Goal: Transaction & Acquisition: Purchase product/service

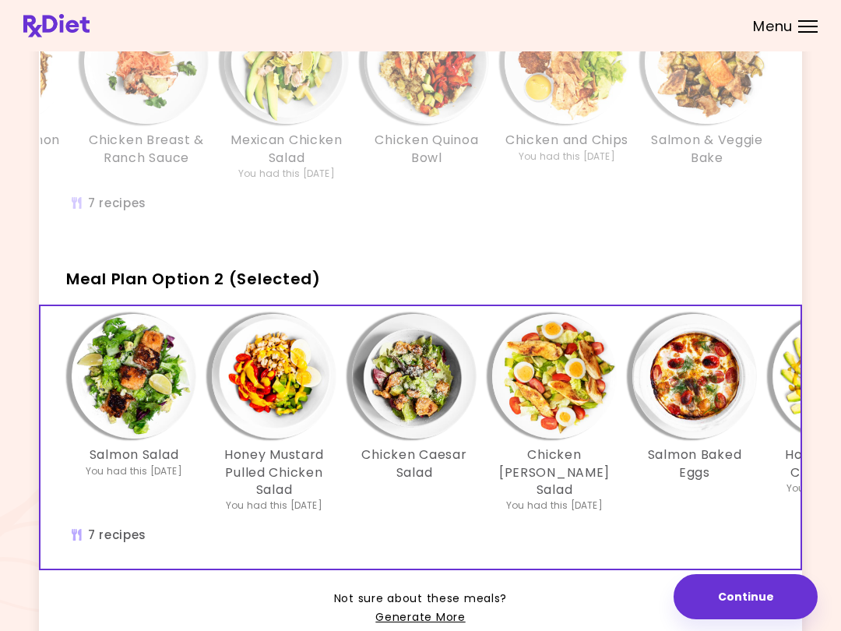
click at [108, 386] on img "Info - Salmon Salad - Meal Plan Option 2 (Selected)" at bounding box center [134, 376] width 125 height 125
click at [280, 381] on img "Info - Honey Mustard Pulled Chicken Salad - Meal Plan Option 2 (Selected)" at bounding box center [274, 376] width 125 height 125
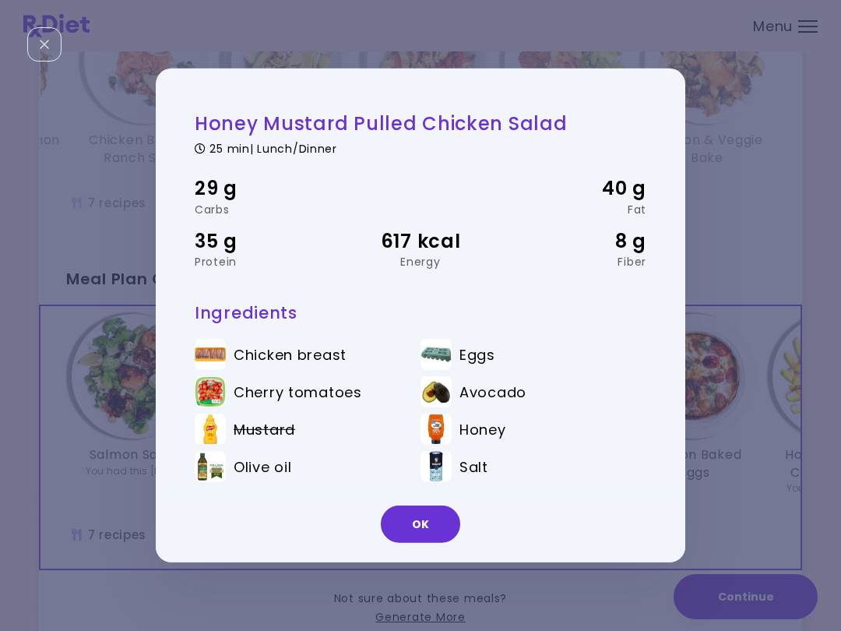
click at [428, 526] on button "OK" at bounding box center [420, 523] width 79 height 37
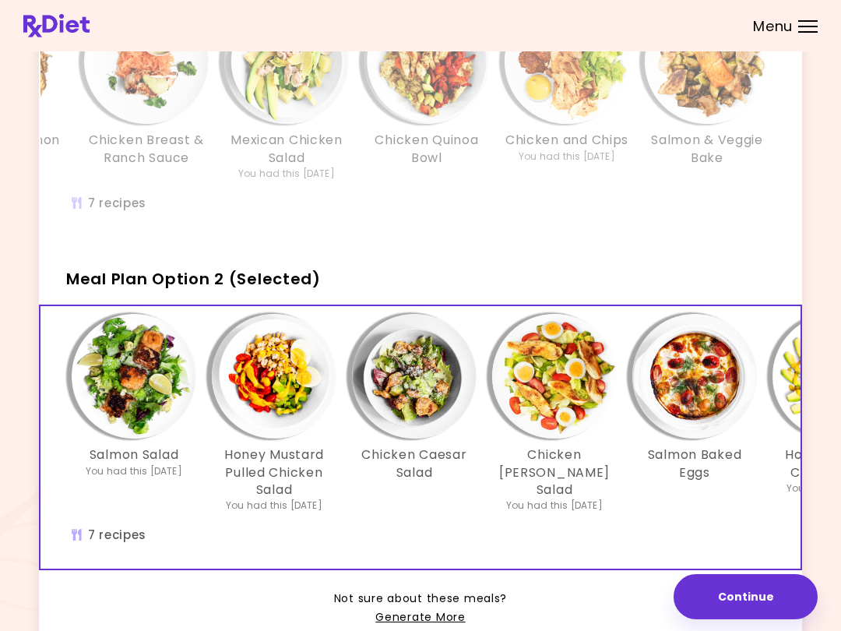
click at [437, 360] on img "Info - Chicken Caesar Salad - Meal Plan Option 2 (Selected)" at bounding box center [414, 376] width 125 height 125
click at [568, 369] on img "Info - Chicken Cobb Salad - Meal Plan Option 2 (Selected)" at bounding box center [554, 376] width 125 height 125
click at [630, 373] on img "Info - Salmon Baked Eggs - Meal Plan Option 2 (Selected)" at bounding box center [694, 376] width 125 height 125
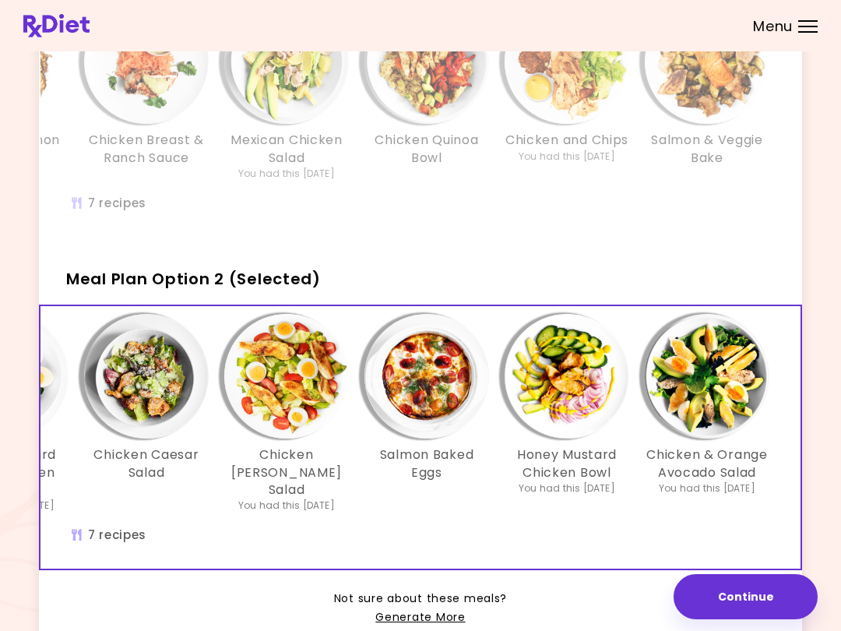
scroll to position [0, 268]
click at [579, 385] on img "Info - Honey Mustard Chicken Bowl - Meal Plan Option 2 (Selected)" at bounding box center [567, 376] width 125 height 125
click at [630, 358] on img "Info - Chicken & Orange Avocado Salad - Meal Plan Option 2 (Selected)" at bounding box center [707, 376] width 125 height 125
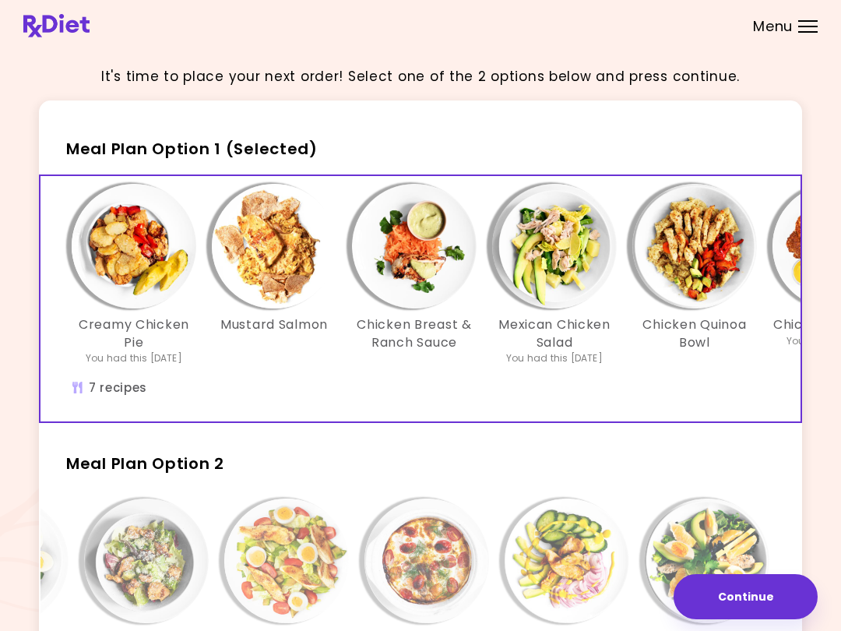
scroll to position [0, 0]
click at [132, 244] on img "Info - Creamy Chicken Pie - Meal Plan Option 1 (Selected)" at bounding box center [134, 246] width 125 height 125
click at [275, 250] on img "Info - Mustard Salmon - Meal Plan Option 1 (Selected)" at bounding box center [274, 246] width 125 height 125
click at [422, 238] on img "Info - Chicken Breast & Ranch Sauce - Meal Plan Option 1 (Selected)" at bounding box center [414, 246] width 125 height 125
click at [570, 241] on img "Info - Mexican Chicken Salad - Meal Plan Option 1 (Selected)" at bounding box center [554, 246] width 125 height 125
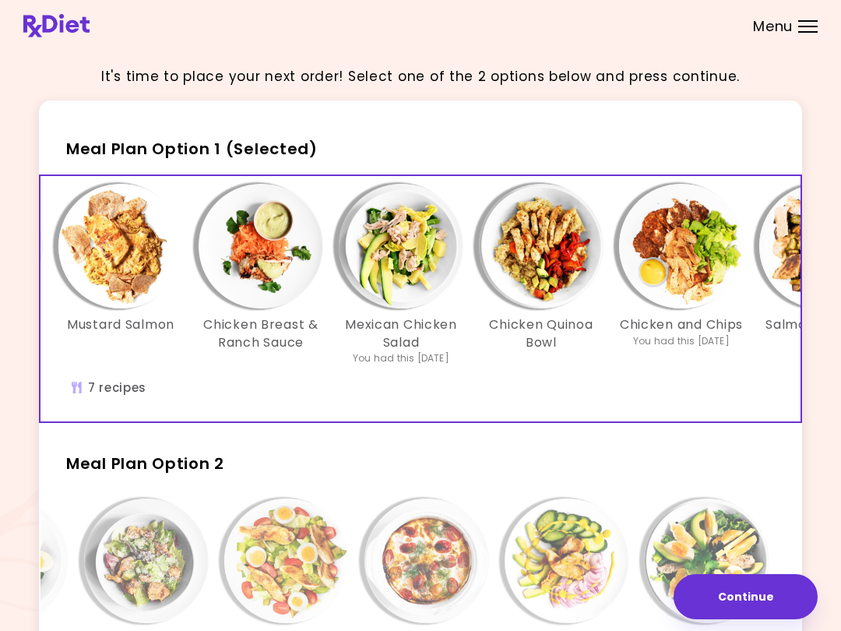
scroll to position [0, 158]
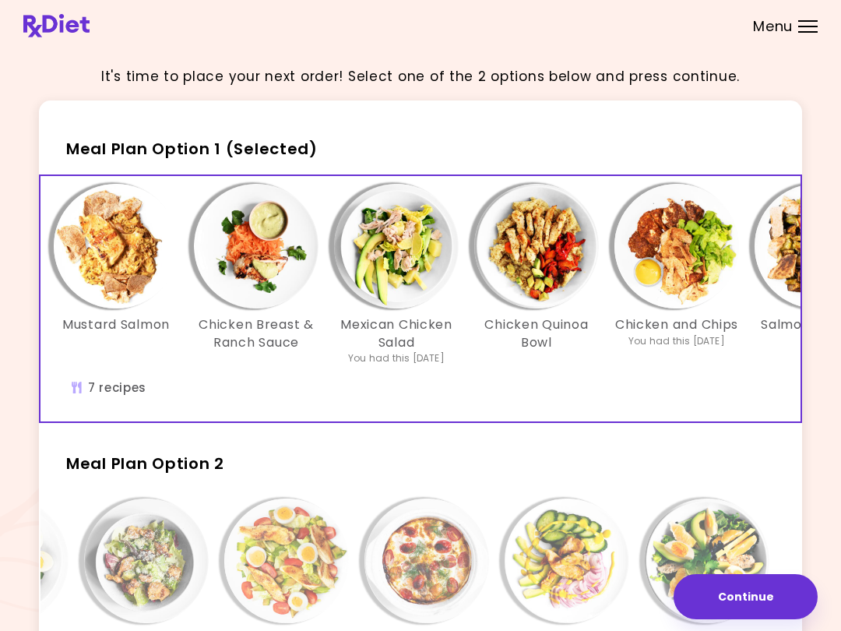
click at [551, 248] on img "Info - Chicken Quinoa Bowl - Meal Plan Option 1 (Selected)" at bounding box center [536, 246] width 125 height 125
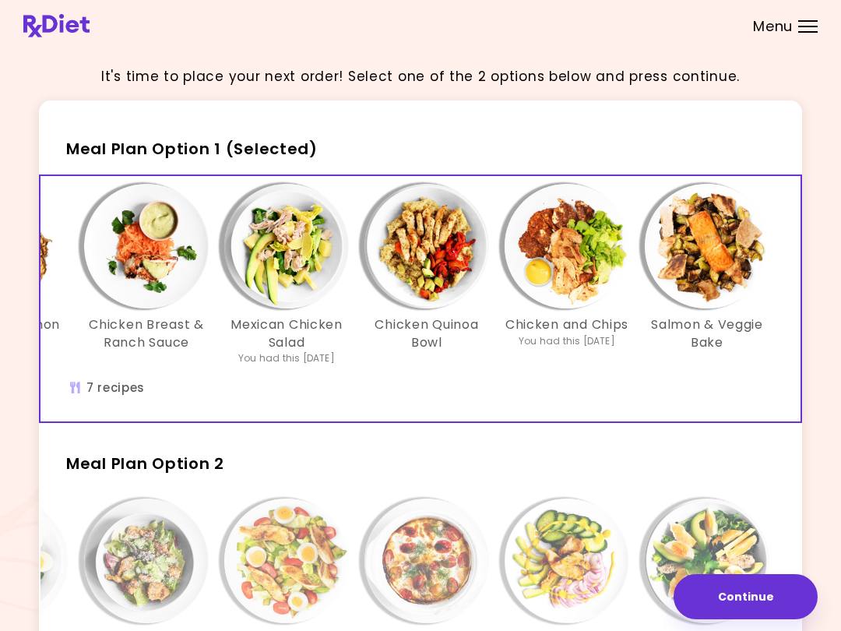
scroll to position [0, 268]
click at [579, 227] on img "Info - Chicken and Chips - Meal Plan Option 1 (Selected)" at bounding box center [567, 246] width 125 height 125
click at [630, 242] on img "Info - Salmon & Veggie Bake - Meal Plan Option 1 (Selected)" at bounding box center [707, 246] width 125 height 125
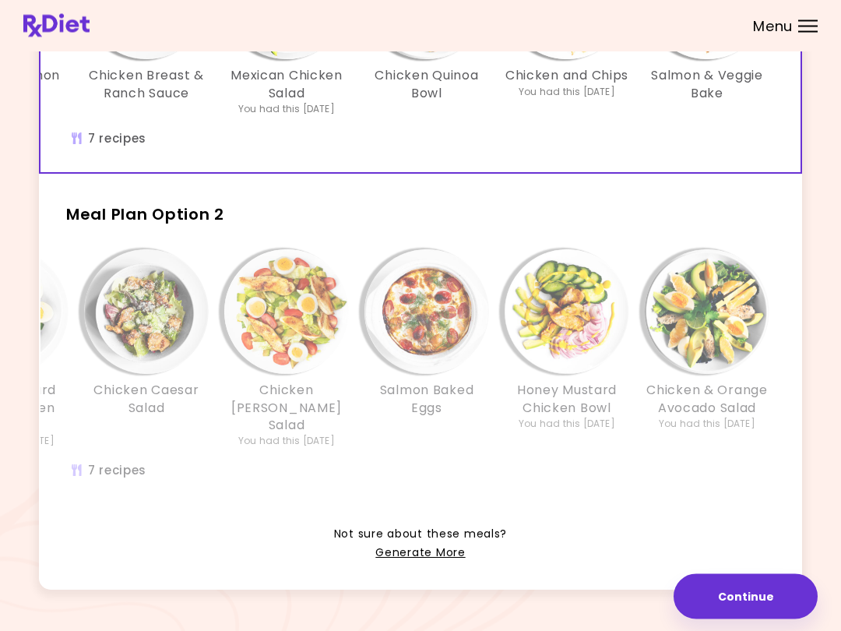
click at [516, 315] on img "Info - Honey Mustard Chicken Bowl - Meal Plan Option 2" at bounding box center [567, 312] width 125 height 125
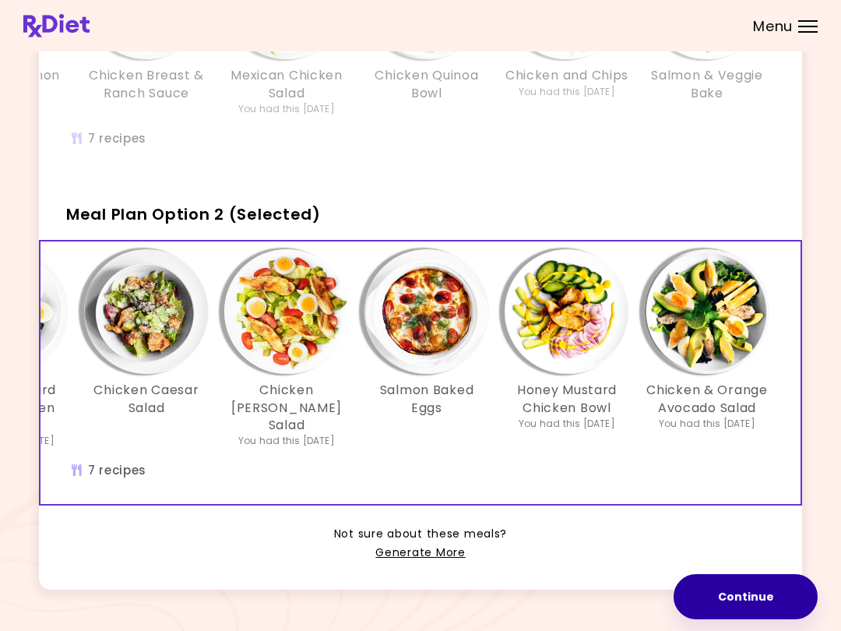
click at [630, 594] on button "Continue" at bounding box center [746, 596] width 144 height 45
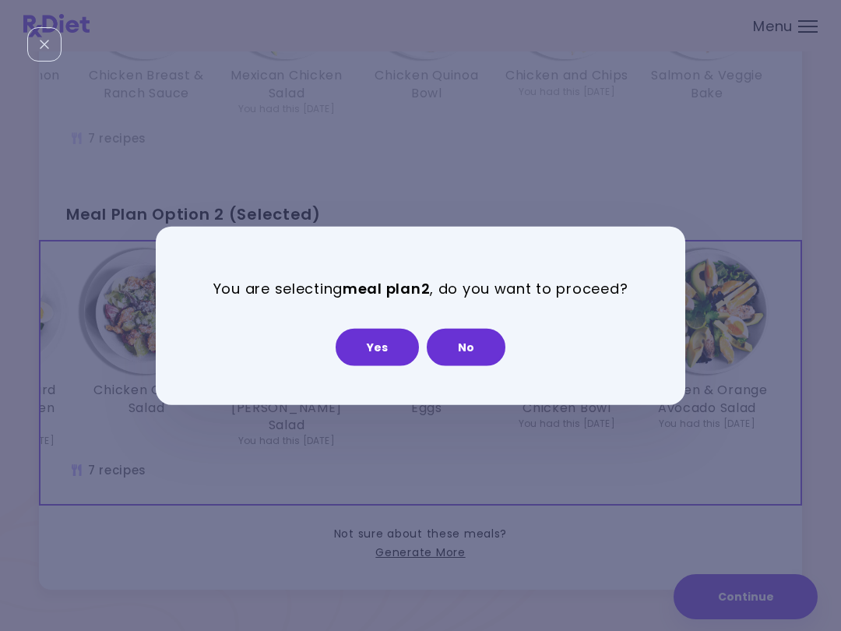
click at [374, 350] on button "Yes" at bounding box center [377, 346] width 83 height 37
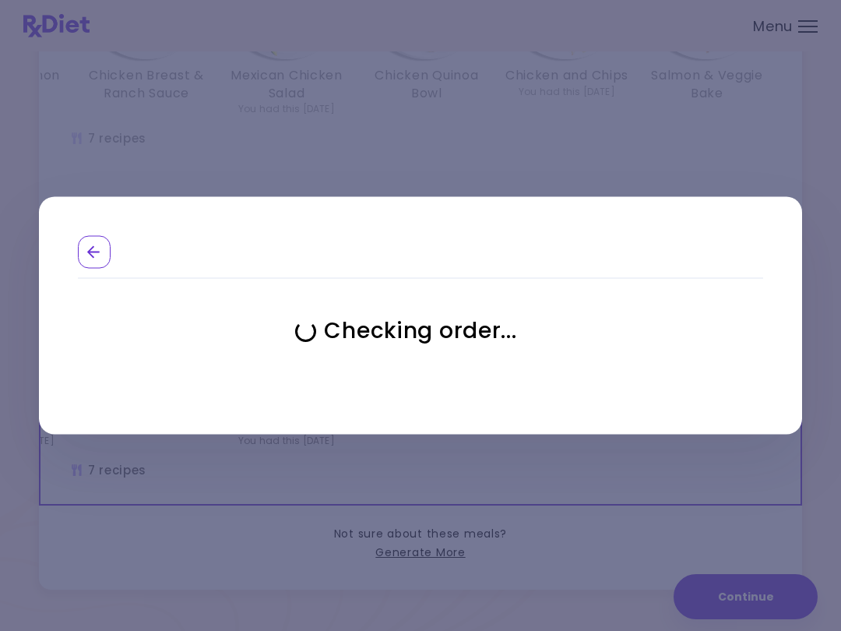
select select "**********"
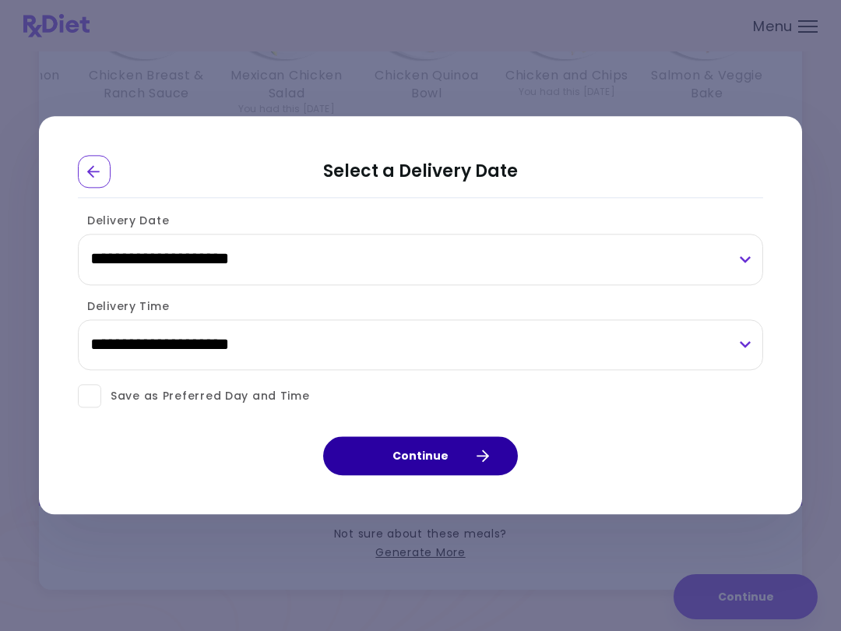
click at [450, 443] on button "Continue" at bounding box center [420, 456] width 195 height 39
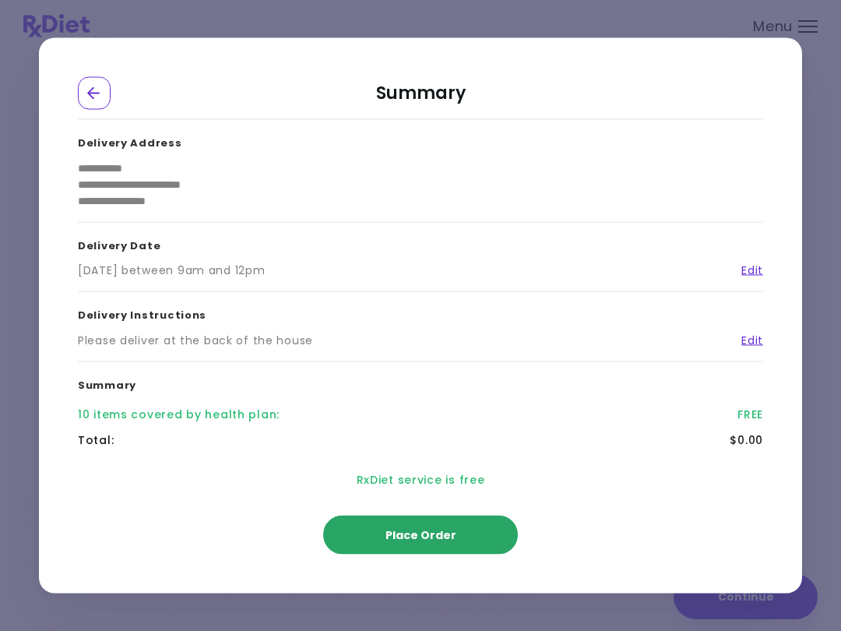
click at [459, 537] on button "Place Order" at bounding box center [420, 535] width 195 height 39
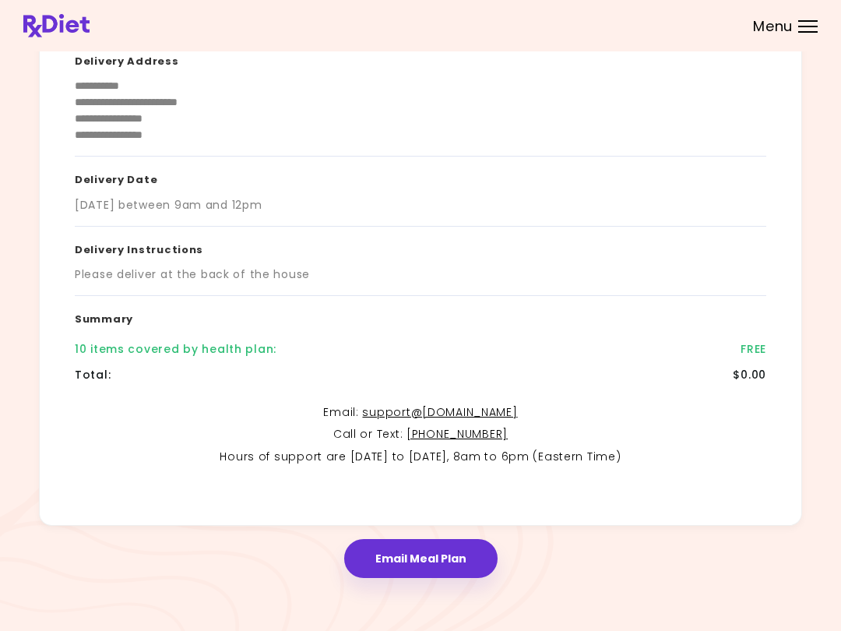
scroll to position [163, 0]
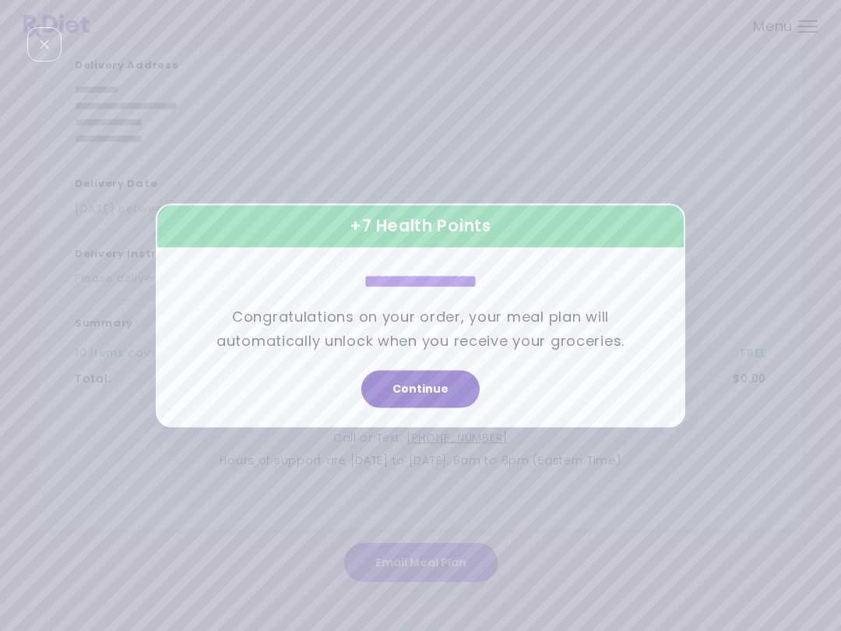
click at [443, 394] on button "Continue" at bounding box center [420, 389] width 118 height 37
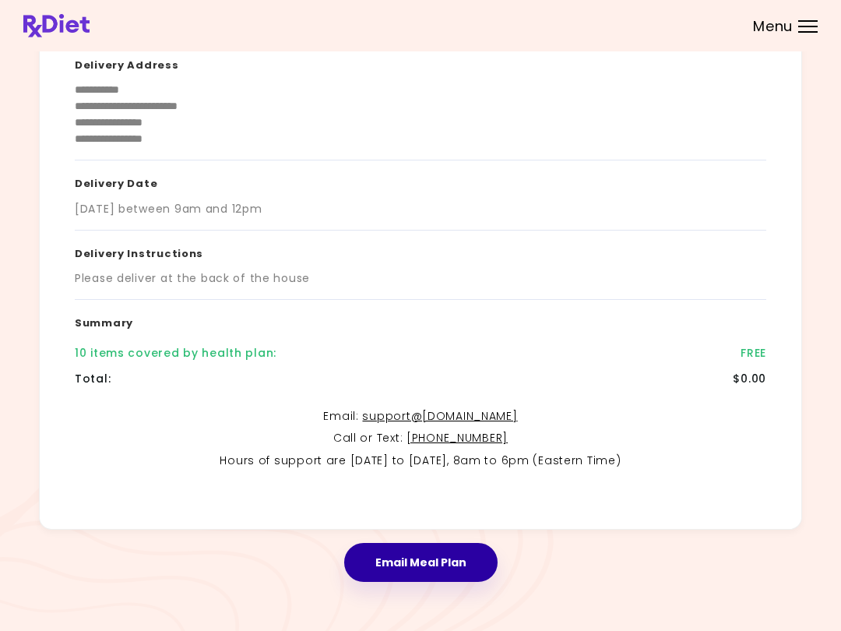
click at [445, 558] on button "Email Meal Plan" at bounding box center [420, 562] width 153 height 39
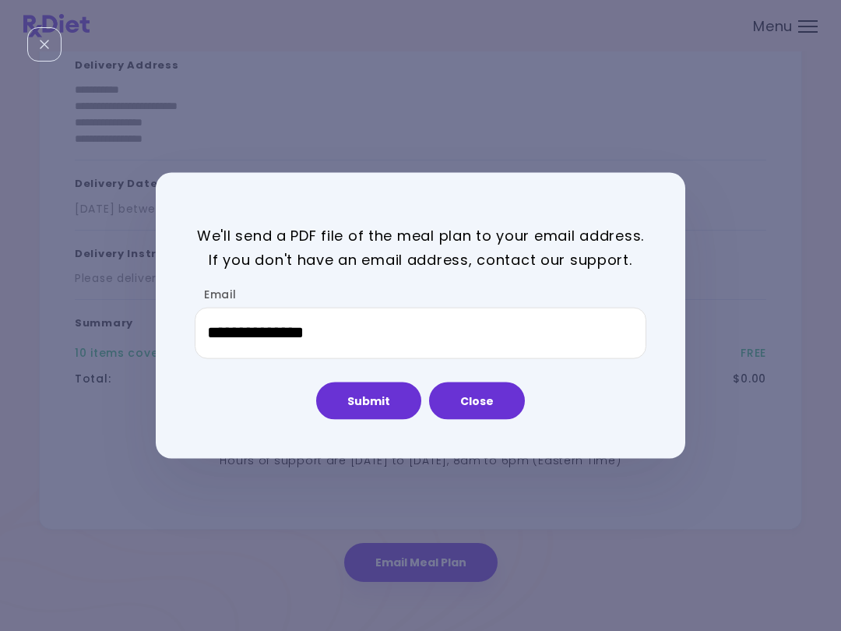
click at [394, 392] on button "Submit" at bounding box center [368, 400] width 105 height 37
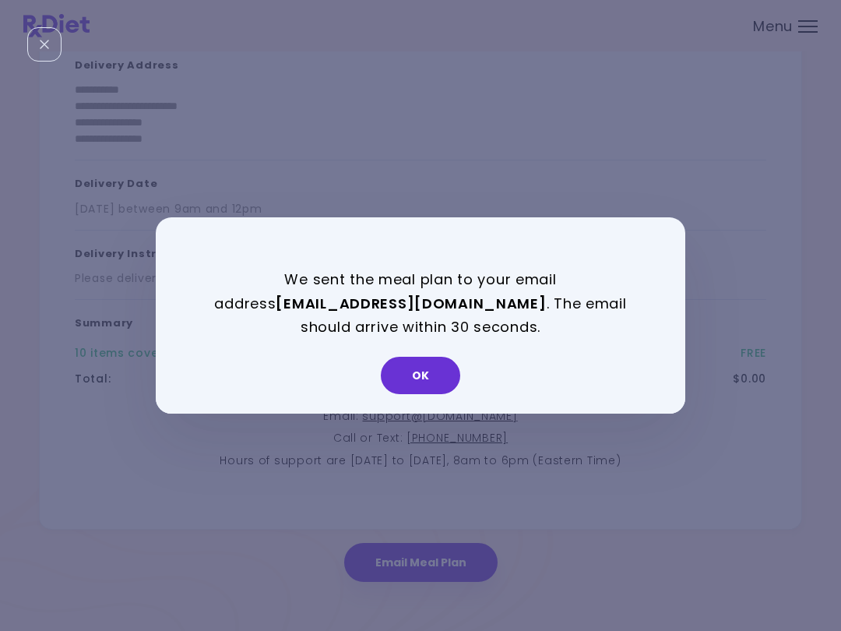
click at [429, 378] on button "OK" at bounding box center [420, 375] width 79 height 37
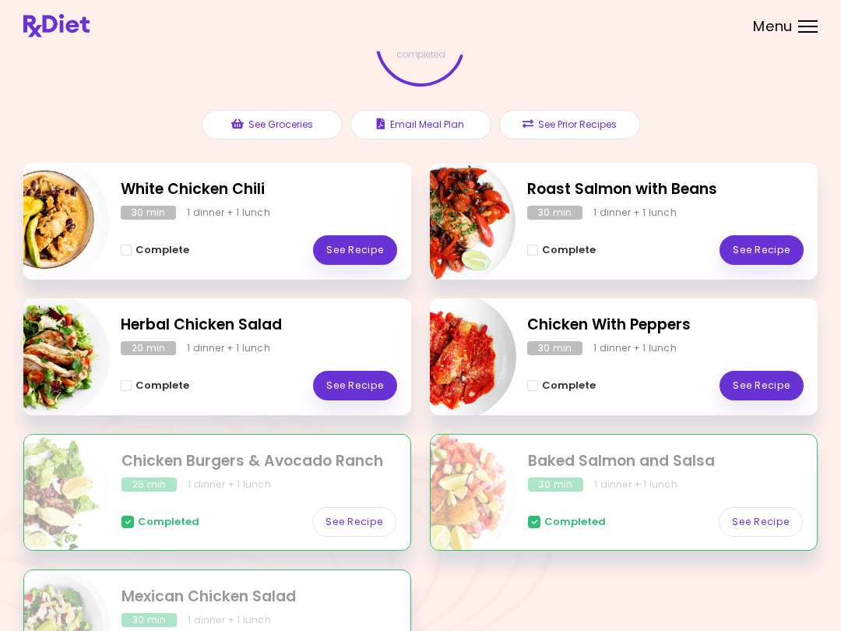
scroll to position [121, 0]
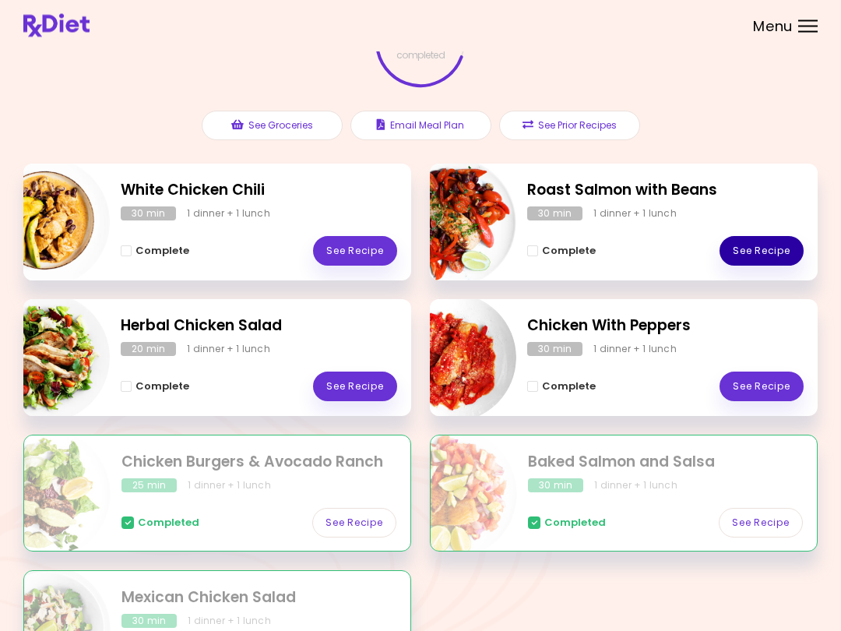
click at [766, 240] on link "See Recipe" at bounding box center [762, 252] width 84 height 30
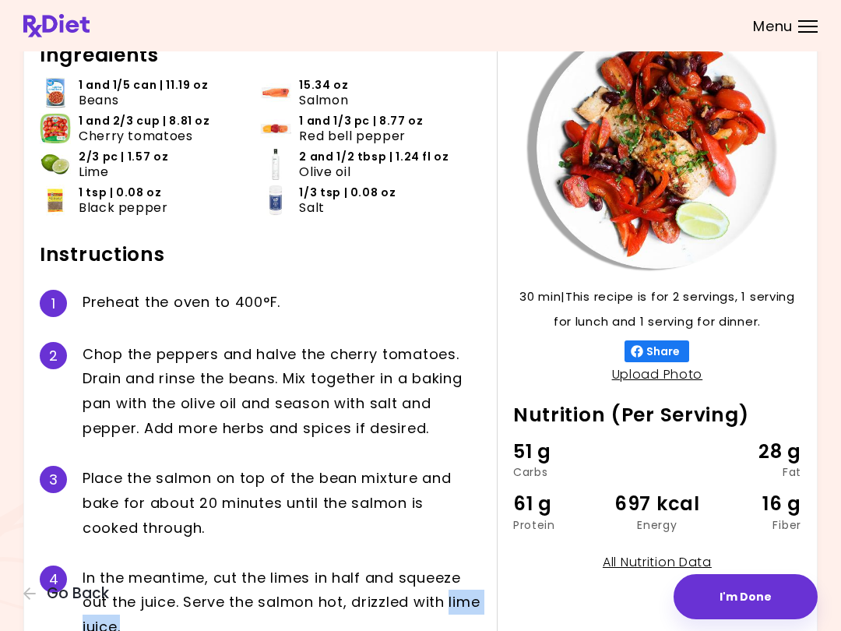
scroll to position [93, 0]
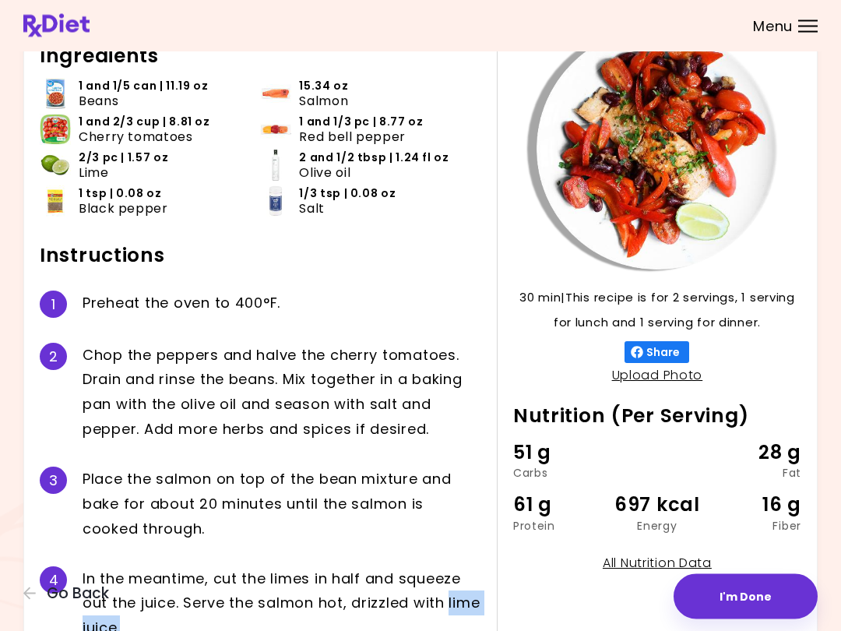
click at [491, 607] on div "Ingredients 1 and 1/5 can | 11.19 oz Beans 15.34 oz Salmon 1 and 2/3 cup | 8.81…" at bounding box center [268, 341] width 457 height 625
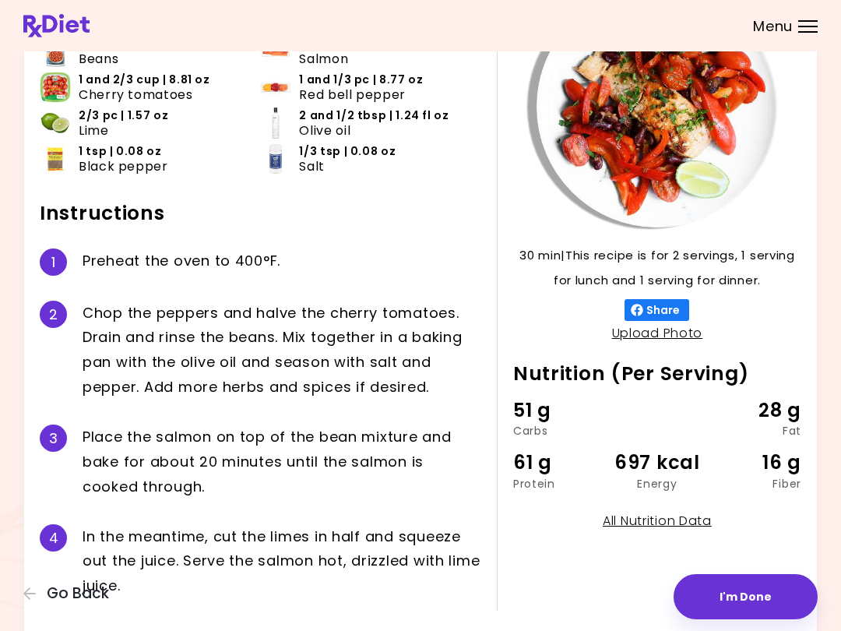
scroll to position [96, 0]
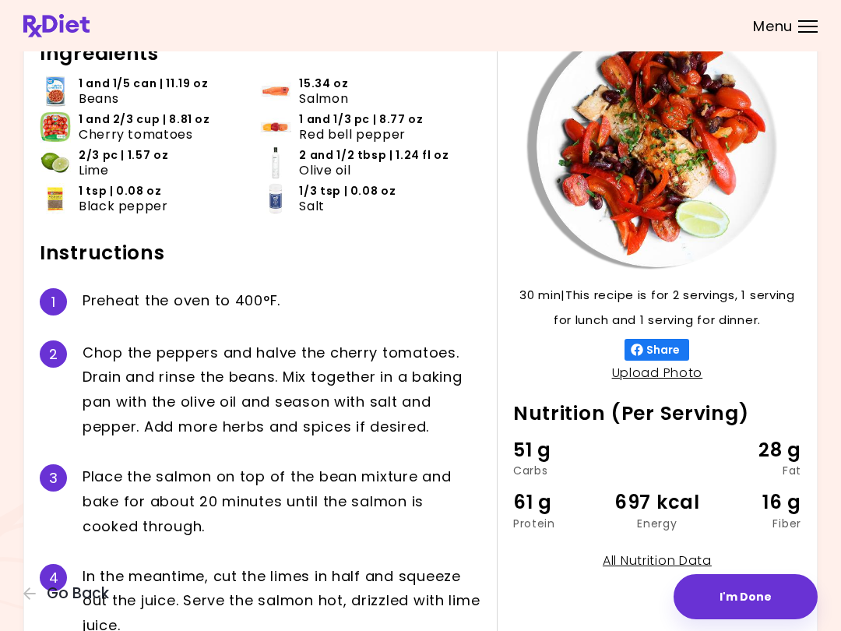
click at [5, 436] on div "Roast Salmon with Beans 30 min 30 min | This recipe is for 2 servings, 1 servin…" at bounding box center [420, 319] width 841 height 831
